Goal: Information Seeking & Learning: Learn about a topic

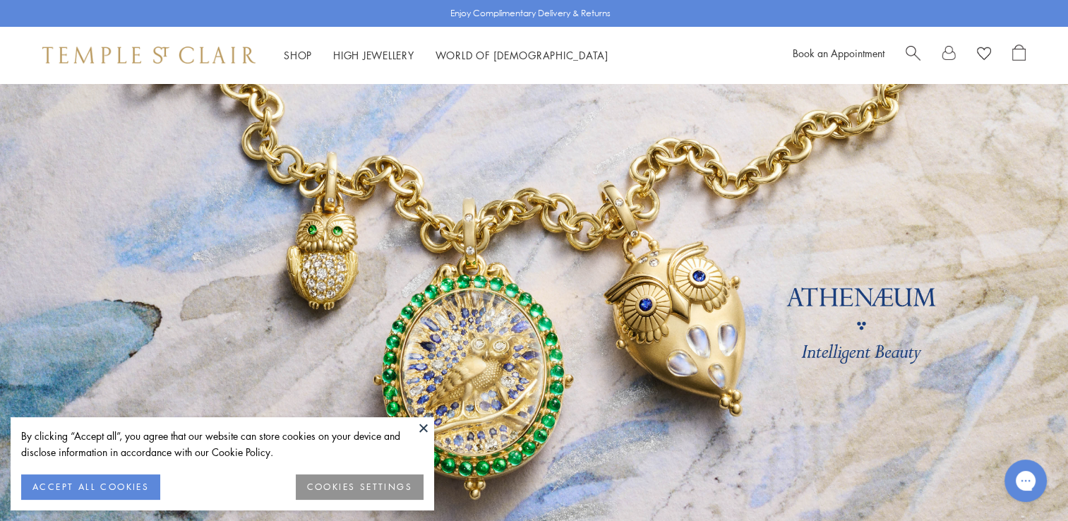
click at [423, 427] on button at bounding box center [423, 427] width 21 height 21
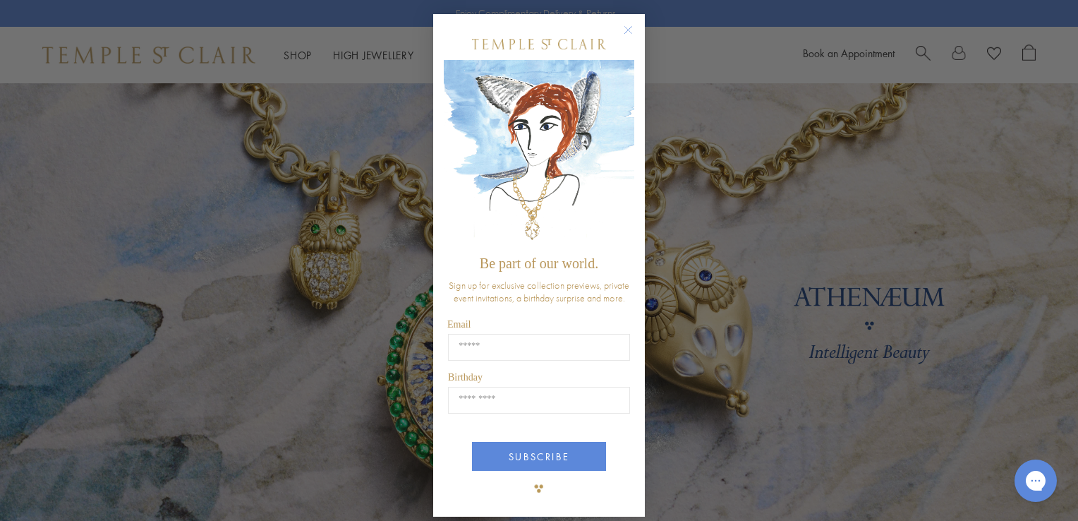
click at [625, 26] on circle "Close dialog" at bounding box center [628, 30] width 17 height 17
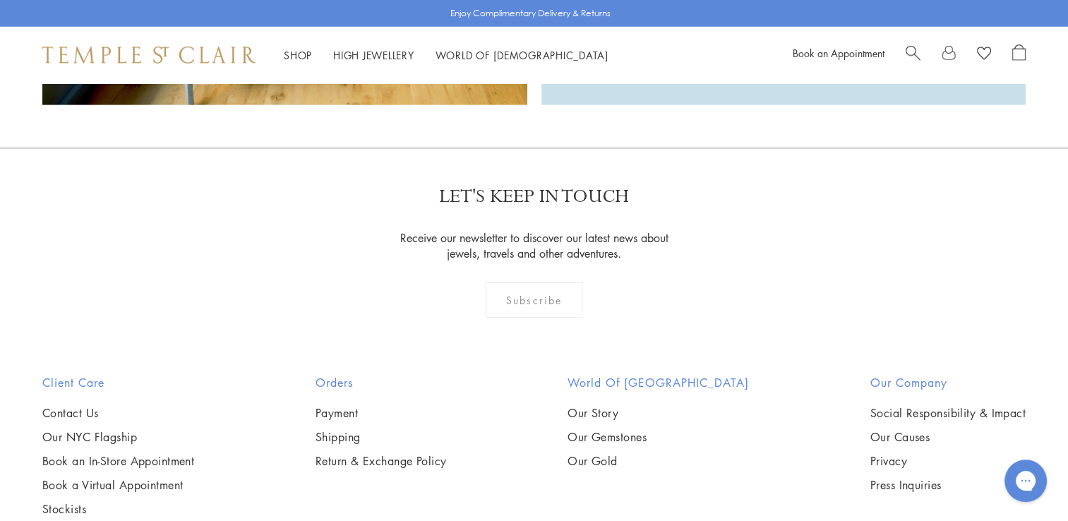
scroll to position [4093, 0]
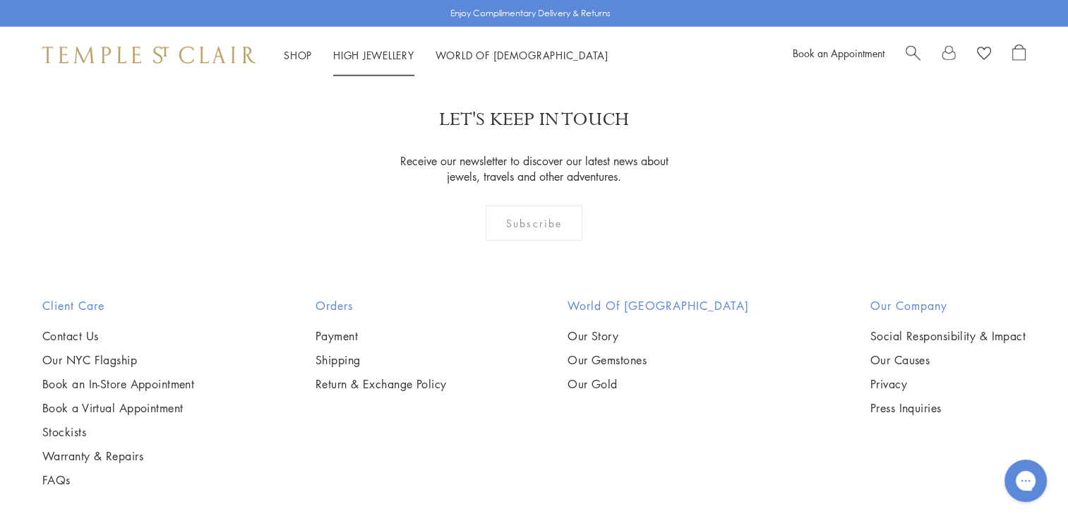
click at [373, 58] on link "High Jewellery High Jewellery" at bounding box center [373, 55] width 81 height 14
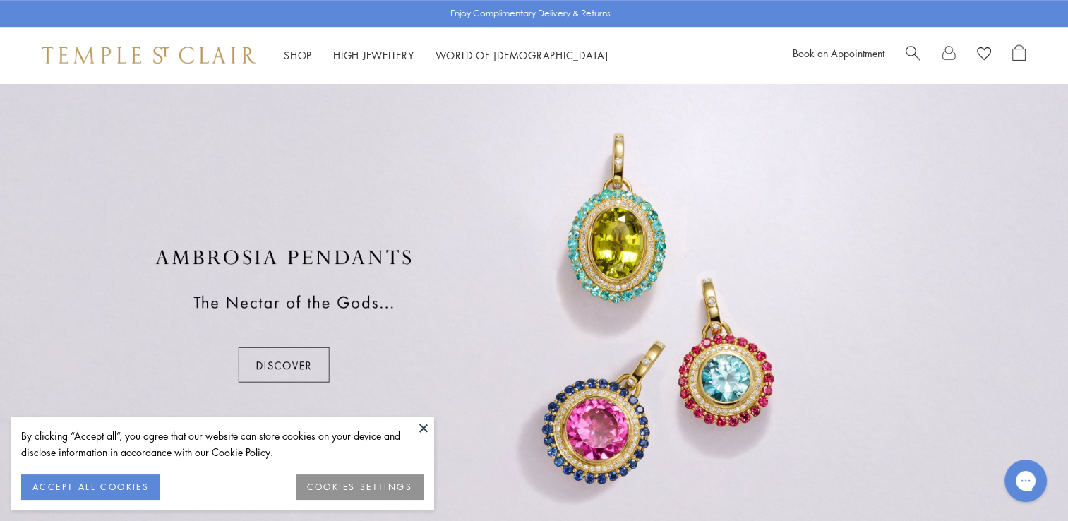
scroll to position [749, 0]
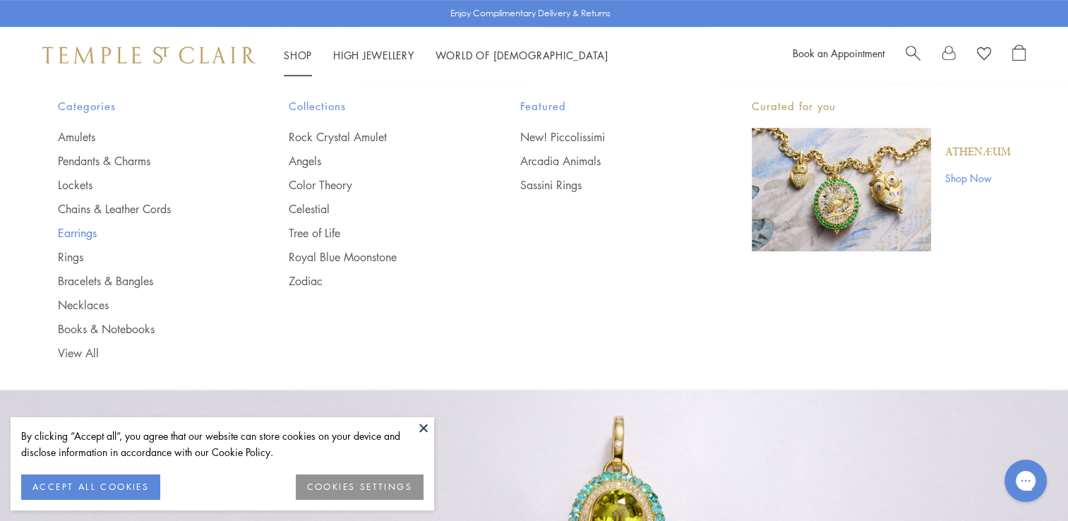
click at [86, 233] on link "Earrings" at bounding box center [145, 233] width 175 height 16
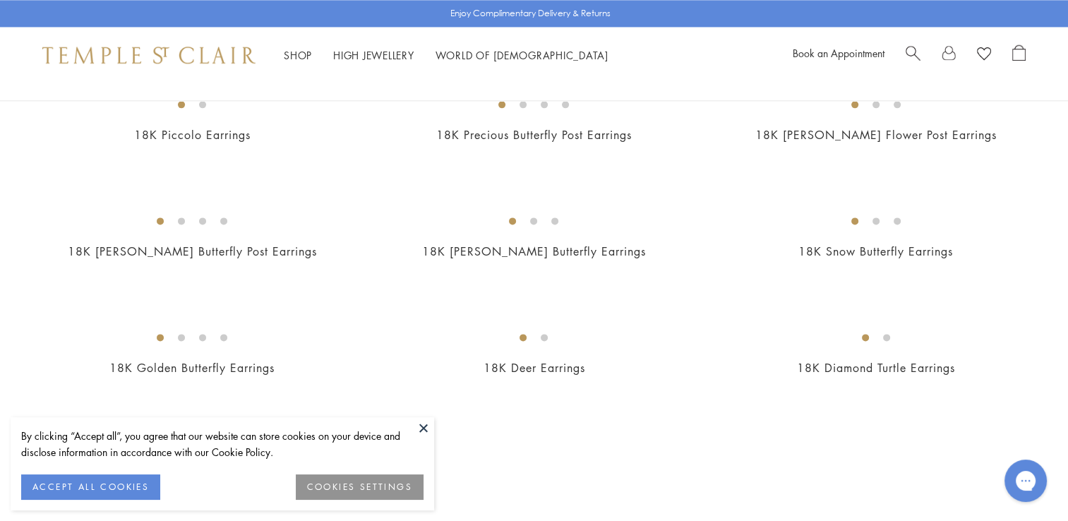
scroll to position [1835, 0]
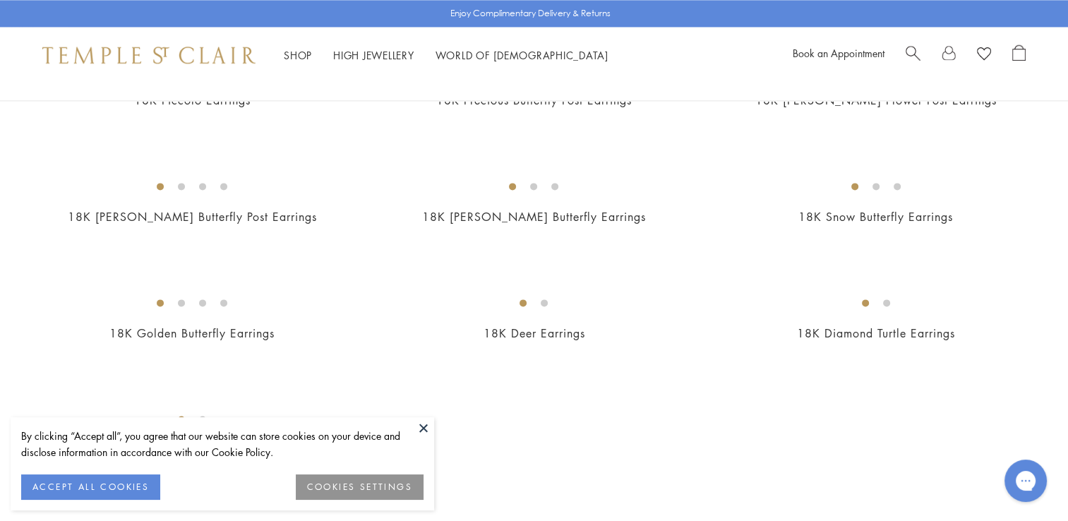
click at [0, 0] on img at bounding box center [0, 0] width 0 height 0
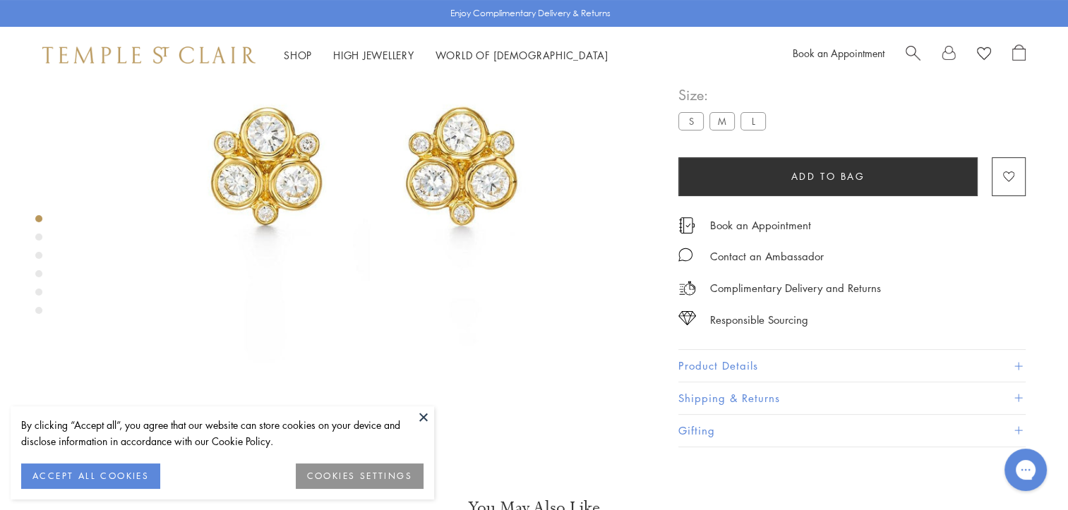
scroll to position [366, 0]
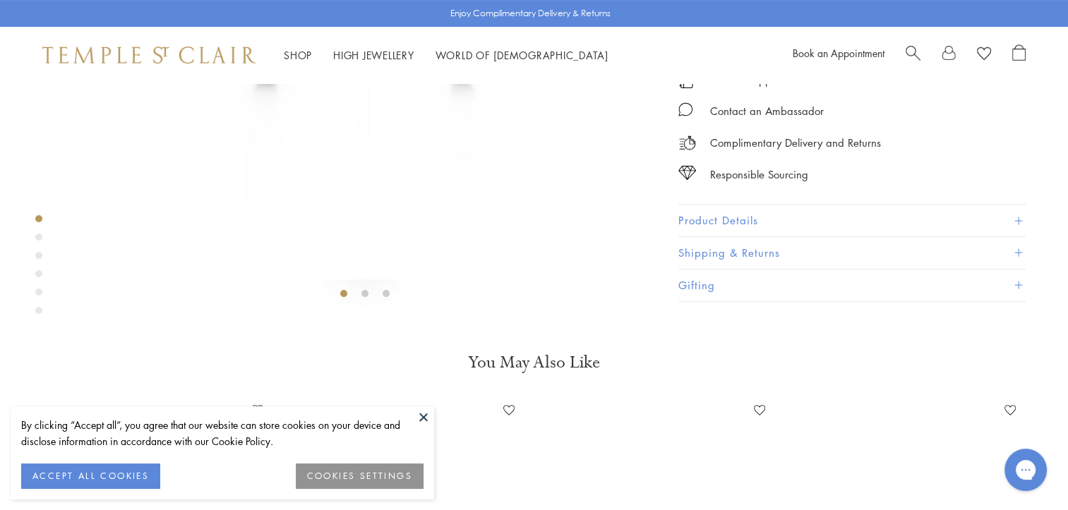
click at [894, 236] on button "Product Details" at bounding box center [851, 221] width 347 height 32
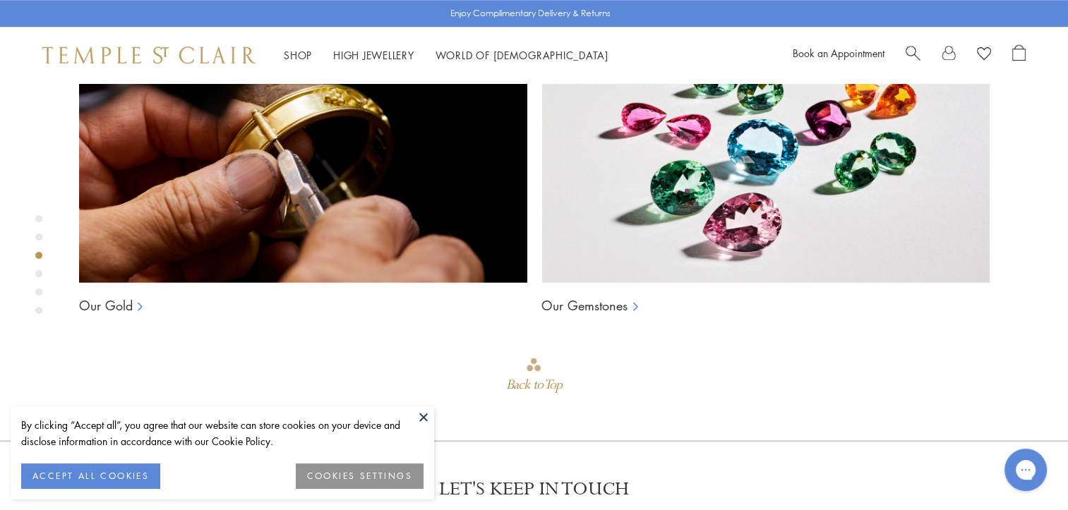
scroll to position [1424, 0]
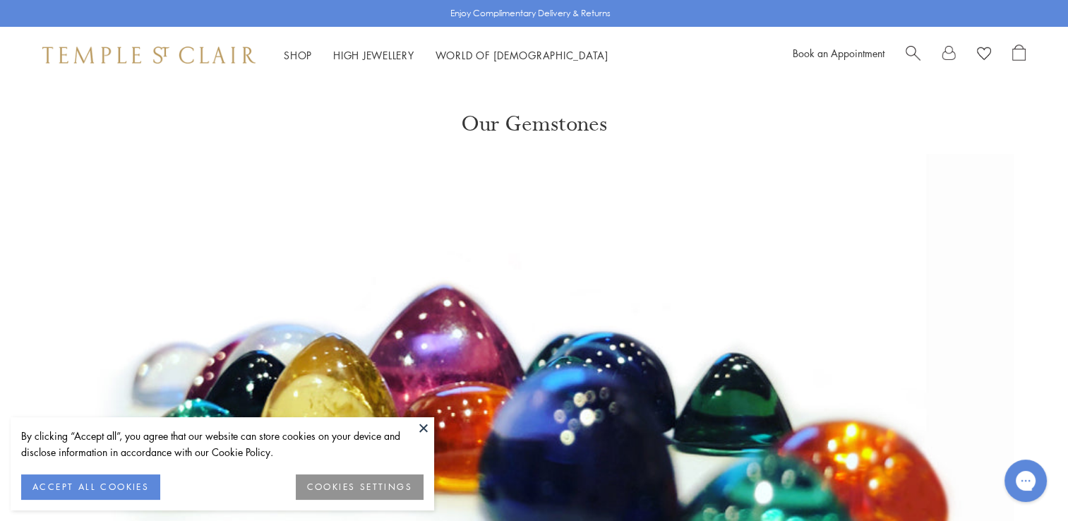
click at [415, 428] on button at bounding box center [423, 427] width 21 height 21
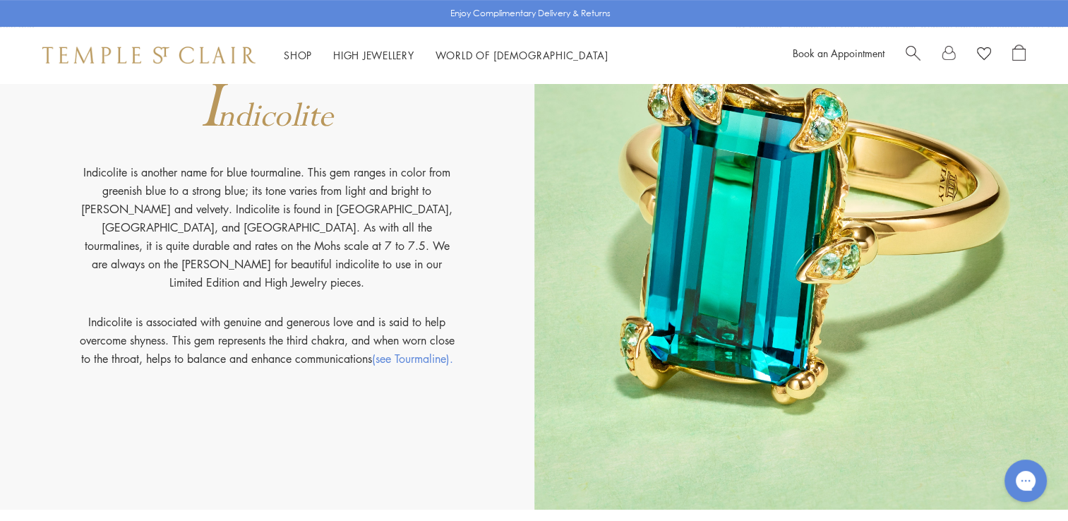
scroll to position [5857, 0]
